Goal: Contribute content

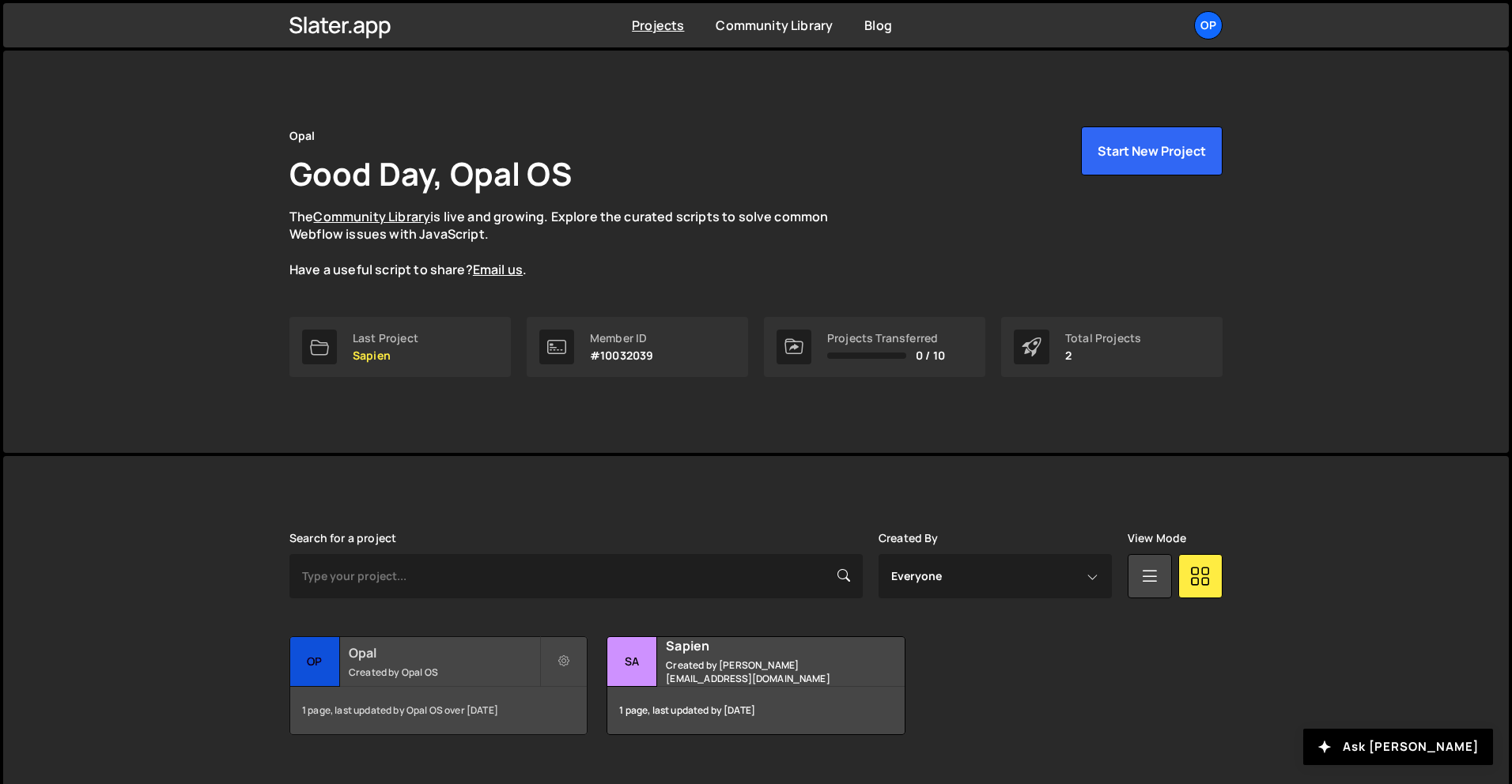
click at [392, 656] on h2 "Opal" at bounding box center [444, 653] width 191 height 18
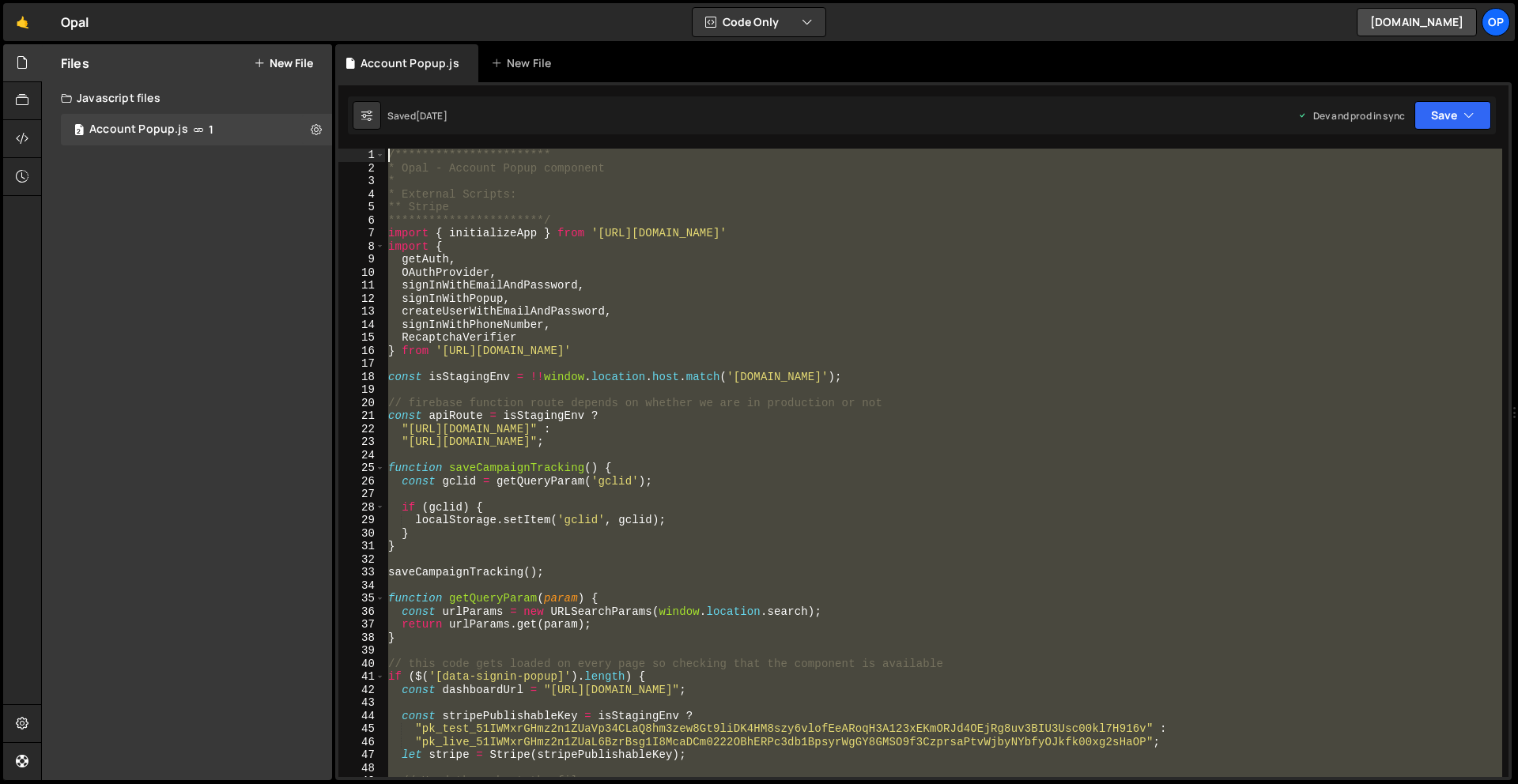
drag, startPoint x: 449, startPoint y: 459, endPoint x: 366, endPoint y: -52, distance: 517.7
click at [366, 0] on html "Projects [GEOGRAPHIC_DATA] Blog Op Projects Your Teams Invite team member Accou…" at bounding box center [759, 392] width 1518 height 784
type textarea "**********"
